Goal: Task Accomplishment & Management: Manage account settings

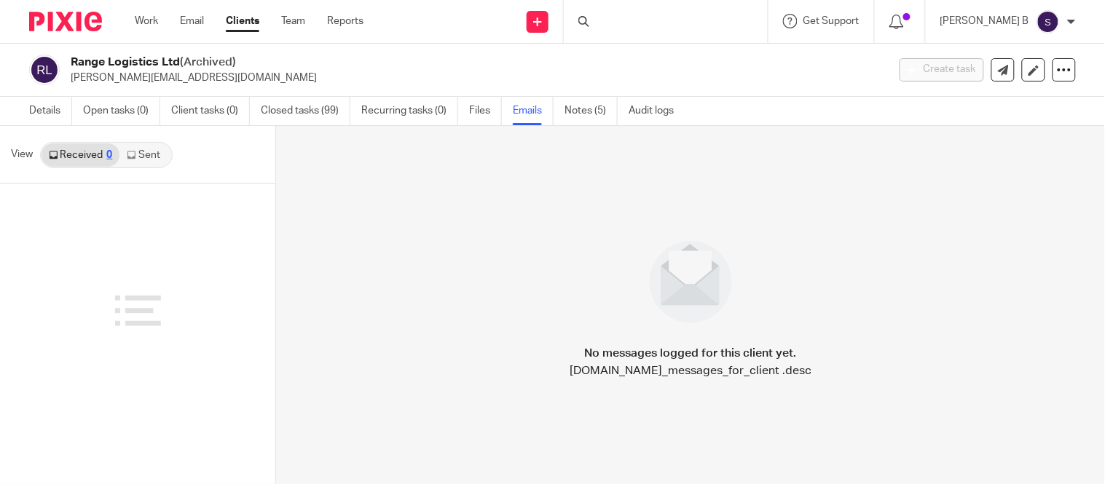
click at [1038, 25] on img at bounding box center [1047, 21] width 23 height 23
click at [1011, 78] on span "Email integration" at bounding box center [1030, 79] width 76 height 10
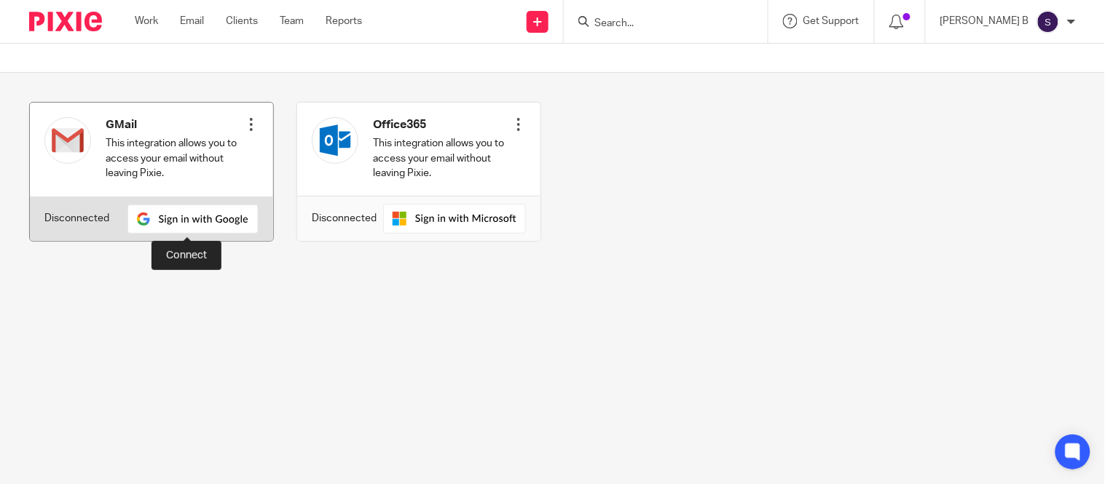
click at [194, 222] on img at bounding box center [192, 219] width 131 height 29
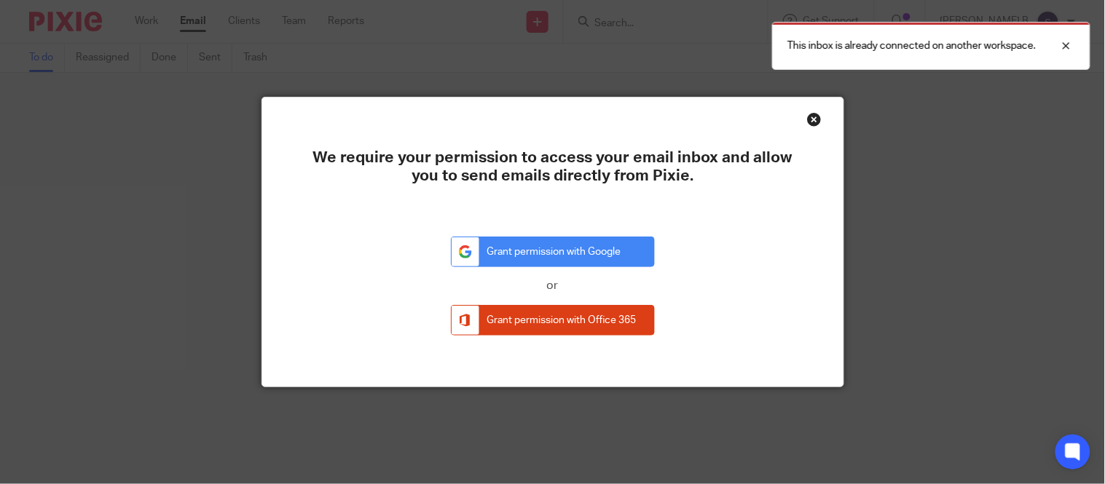
click at [807, 122] on div "Close this dialog window" at bounding box center [814, 119] width 15 height 15
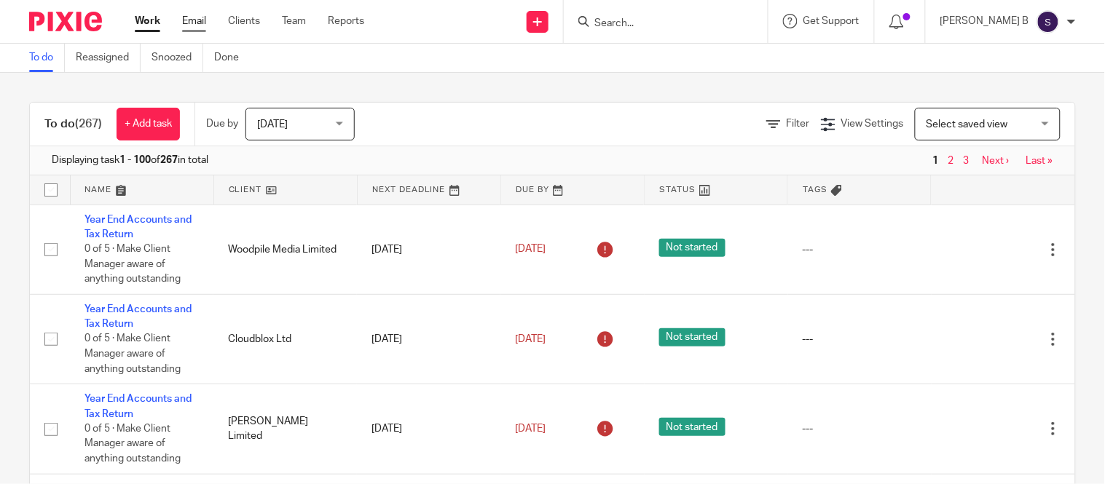
click at [200, 28] on link "Email" at bounding box center [194, 21] width 24 height 15
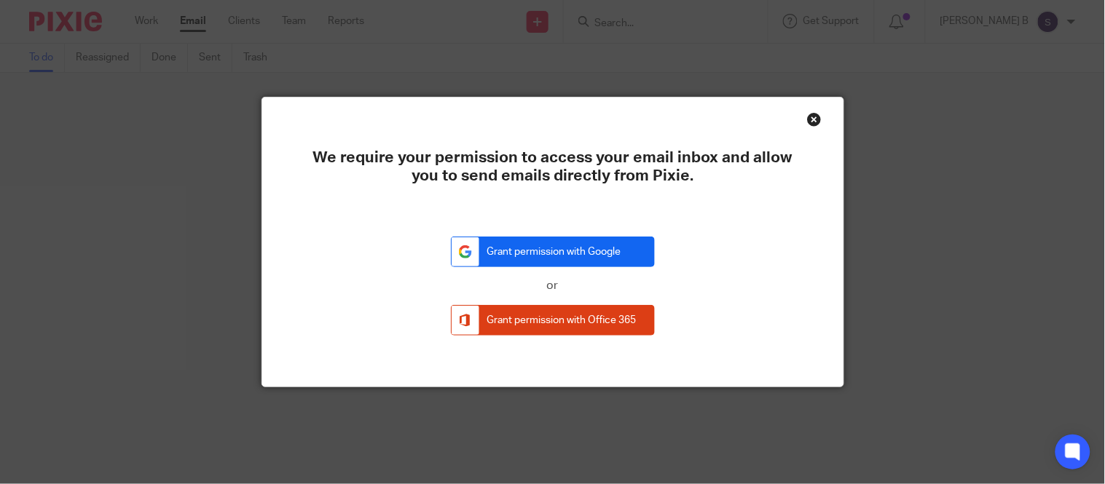
click at [459, 253] on link "Grant permission with Google" at bounding box center [553, 252] width 204 height 31
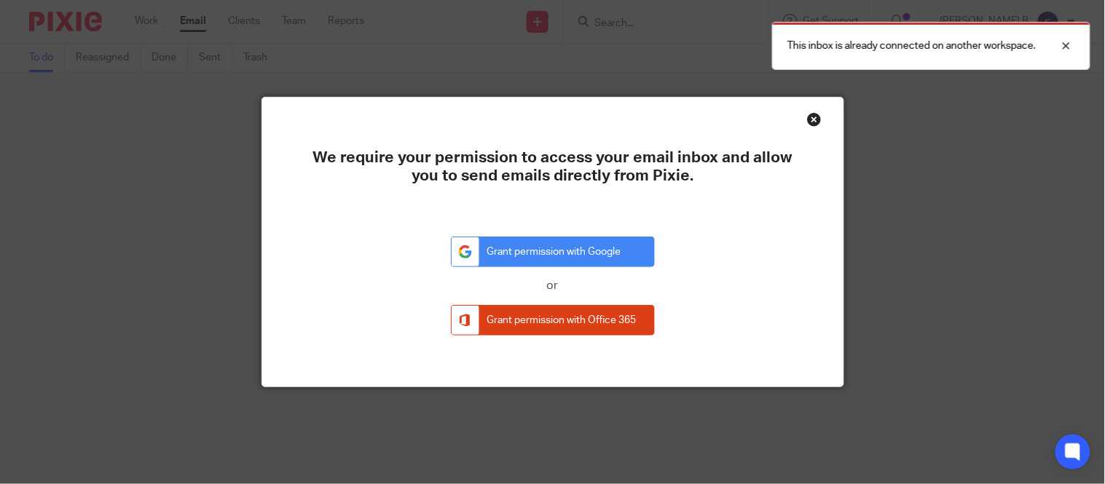
click at [807, 120] on div "Close this dialog window" at bounding box center [814, 119] width 15 height 15
click at [808, 119] on div "Close this dialog window" at bounding box center [814, 119] width 15 height 15
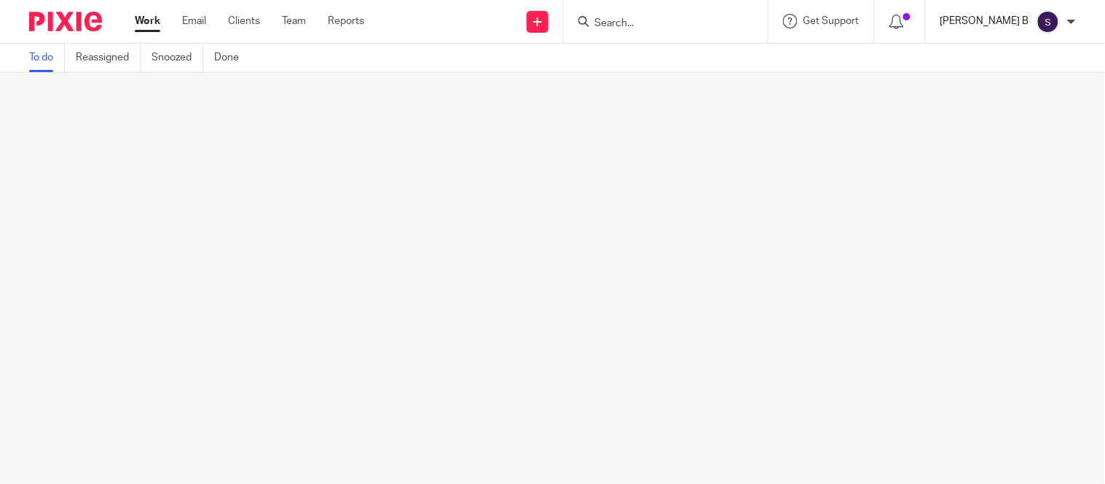
click at [984, 26] on p "[PERSON_NAME] B" at bounding box center [984, 21] width 89 height 15
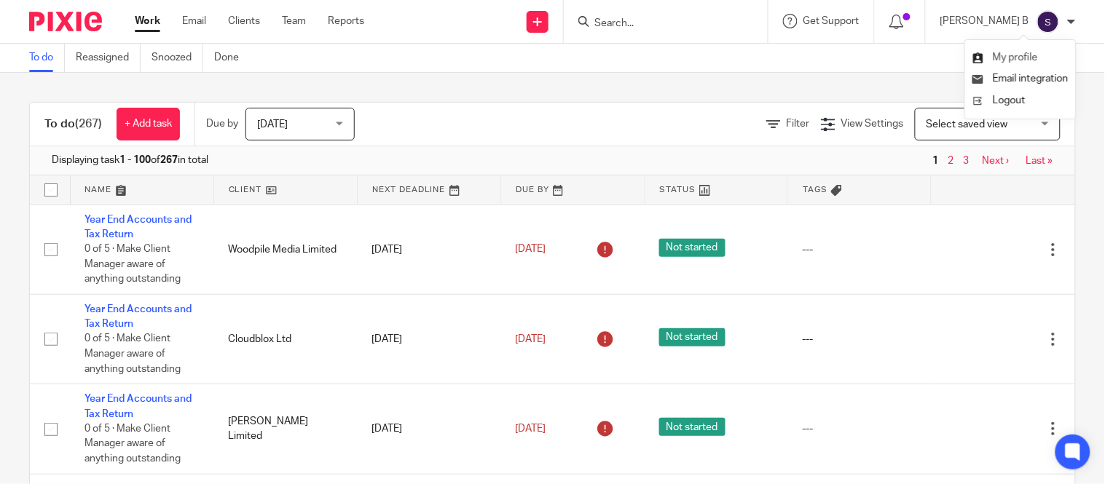
click at [991, 59] on link "My profile" at bounding box center [1005, 57] width 66 height 10
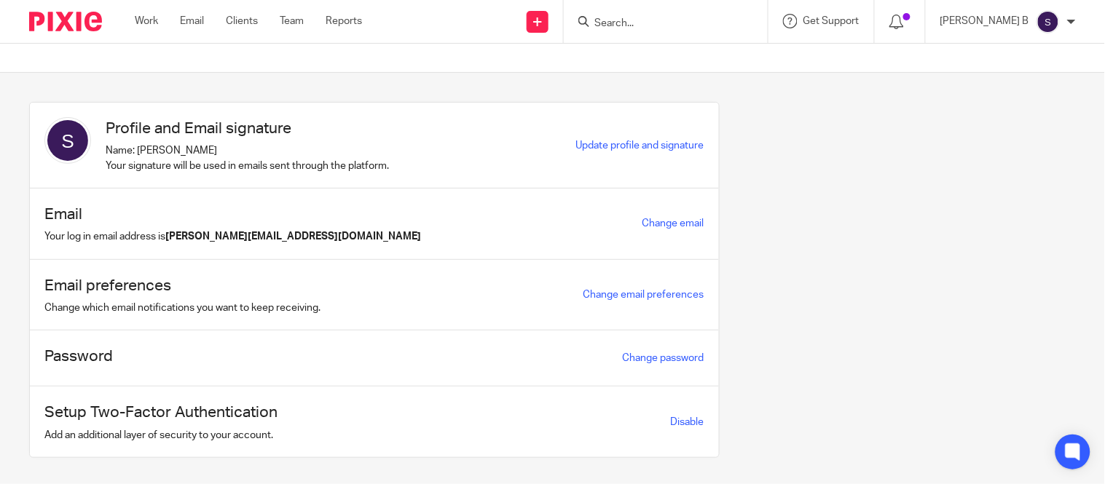
click at [1049, 17] on img at bounding box center [1047, 21] width 23 height 23
click at [1025, 77] on span "Email integration" at bounding box center [1030, 79] width 76 height 10
